Goal: Task Accomplishment & Management: Use online tool/utility

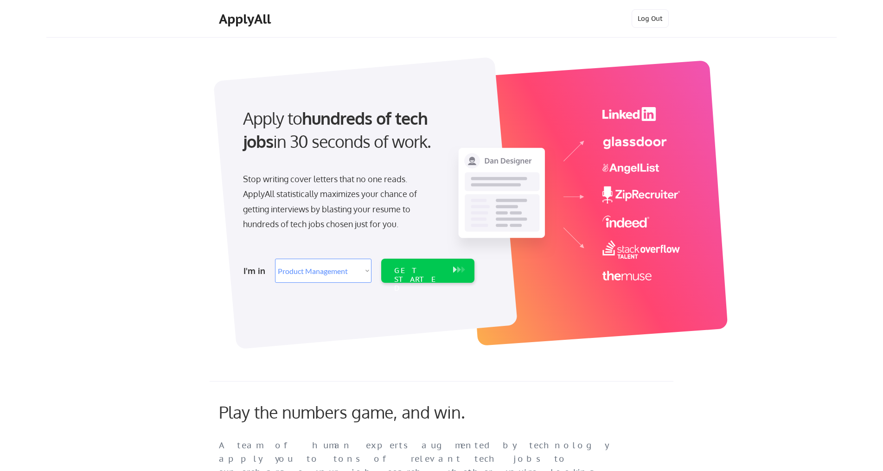
select select ""product""
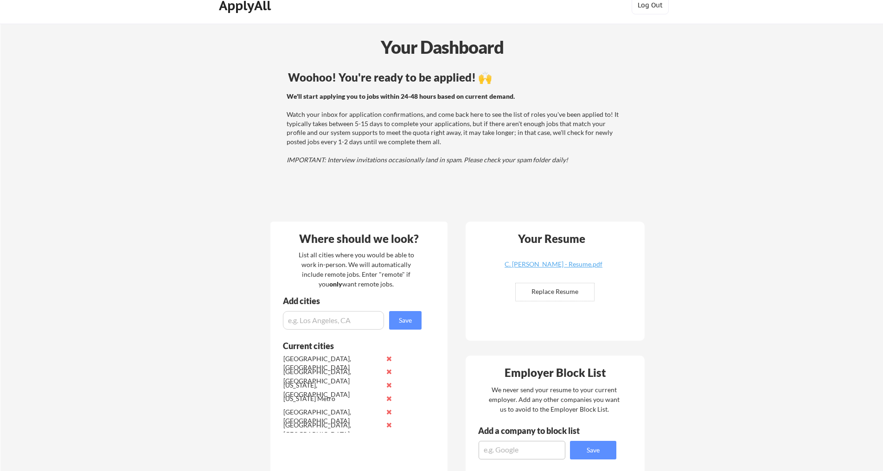
scroll to position [13, 0]
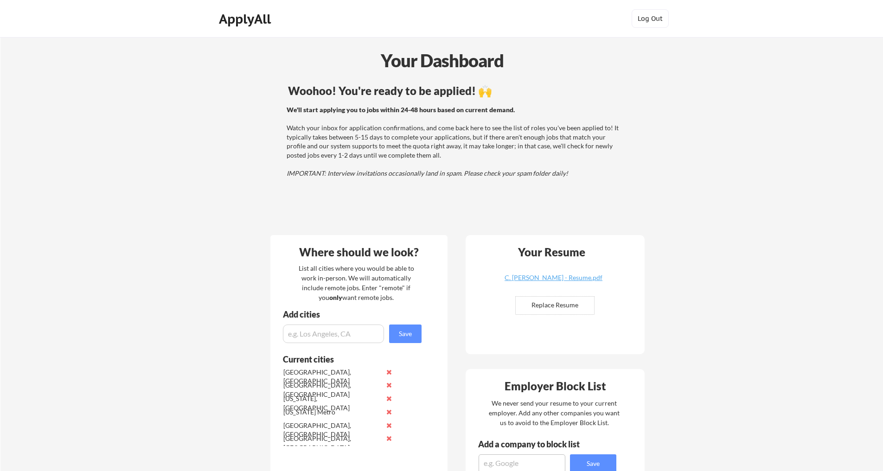
click at [244, 16] on div "ApplyAll" at bounding box center [246, 19] width 55 height 16
click at [295, 141] on div "We'll start applying you to jobs within 24-48 hours based on current demand. Wa…" at bounding box center [454, 141] width 334 height 73
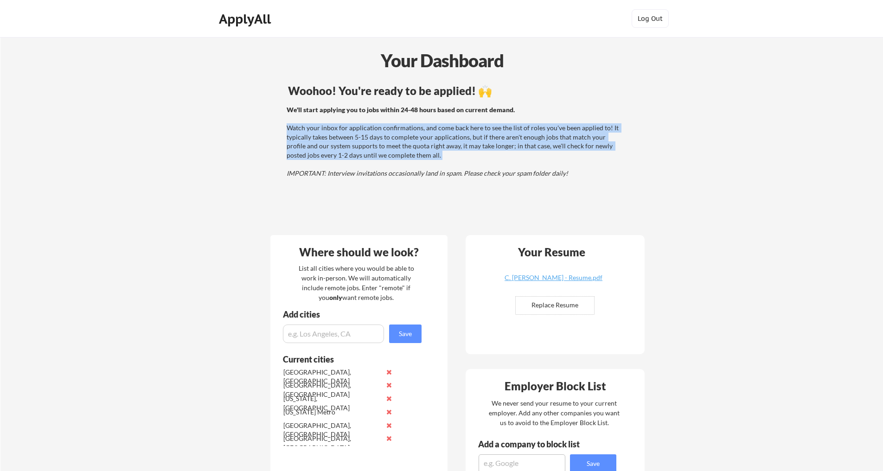
click at [295, 141] on div "We'll start applying you to jobs within 24-48 hours based on current demand. Wa…" at bounding box center [454, 141] width 334 height 73
